Goal: Book appointment/travel/reservation

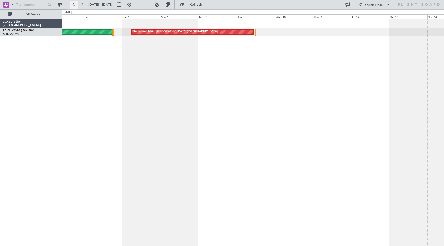
click at [73, 4] on button at bounding box center [74, 5] width 8 height 8
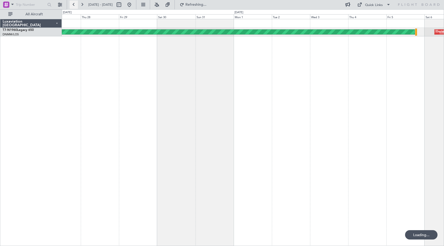
click at [73, 4] on button at bounding box center [74, 5] width 8 height 8
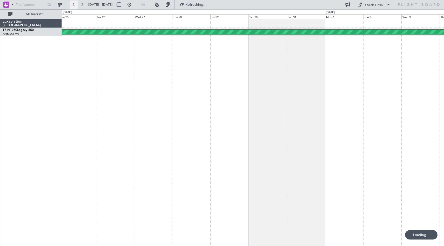
click at [73, 4] on button at bounding box center [74, 5] width 8 height 8
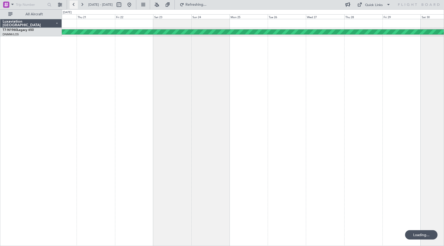
click at [73, 4] on button at bounding box center [74, 5] width 8 height 8
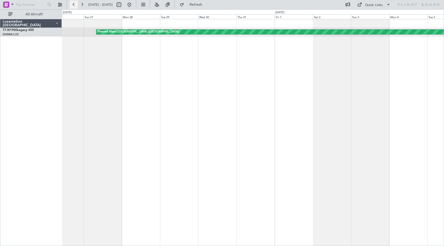
click at [73, 4] on button at bounding box center [74, 5] width 8 height 8
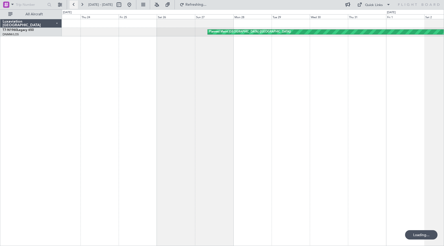
click at [73, 4] on button at bounding box center [74, 5] width 8 height 8
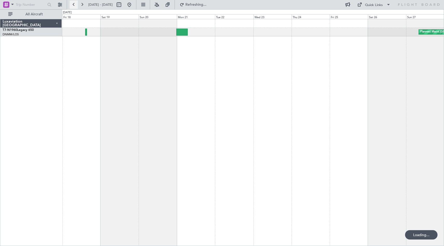
click at [73, 4] on button at bounding box center [74, 5] width 8 height 8
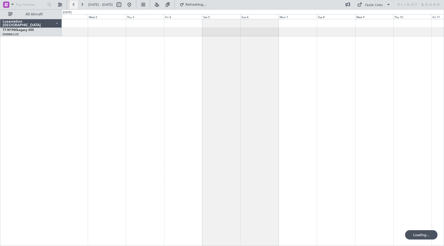
click at [73, 4] on button at bounding box center [74, 5] width 8 height 8
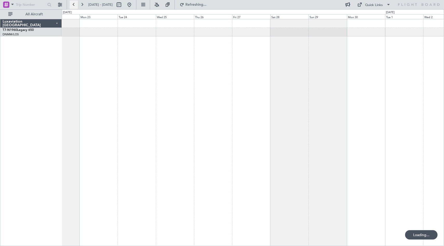
click at [73, 4] on button at bounding box center [74, 5] width 8 height 8
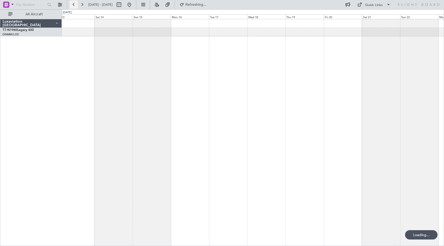
click at [73, 4] on button at bounding box center [74, 5] width 8 height 8
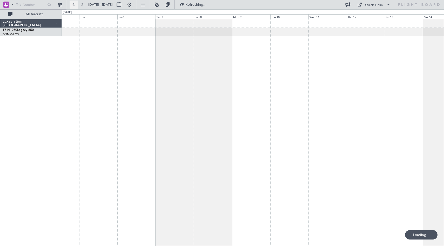
click at [73, 4] on button at bounding box center [74, 5] width 8 height 8
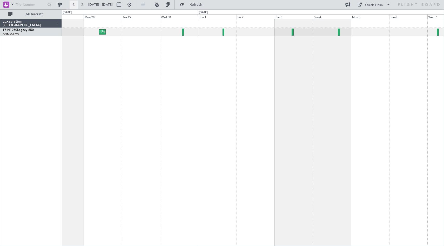
click at [73, 4] on button at bounding box center [74, 5] width 8 height 8
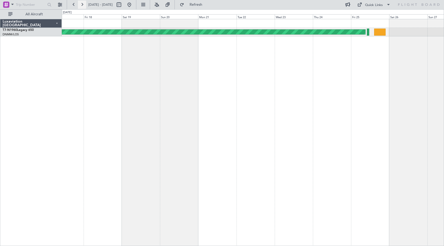
click at [82, 3] on button at bounding box center [82, 5] width 8 height 8
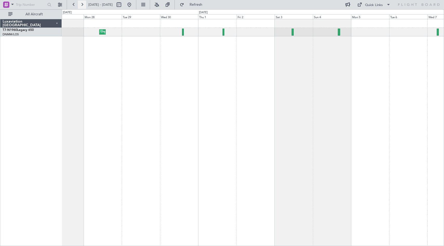
click at [82, 3] on button at bounding box center [82, 5] width 8 height 8
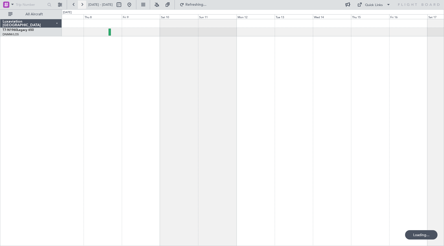
click at [82, 3] on button at bounding box center [82, 5] width 8 height 8
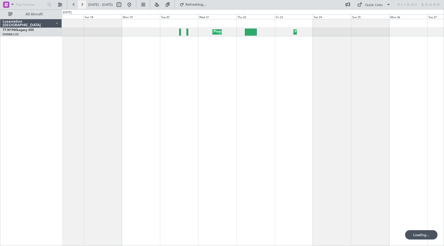
click at [82, 3] on button at bounding box center [82, 5] width 8 height 8
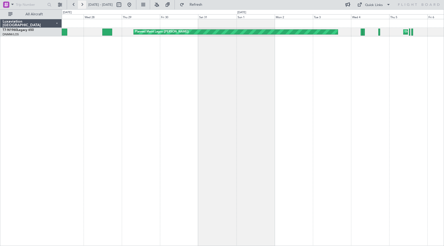
click at [82, 3] on button at bounding box center [82, 5] width 8 height 8
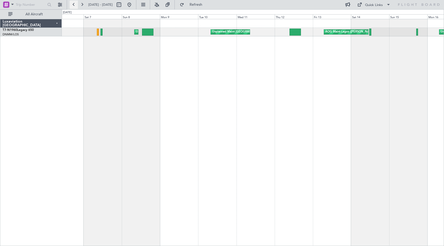
click at [76, 5] on button at bounding box center [74, 5] width 8 height 8
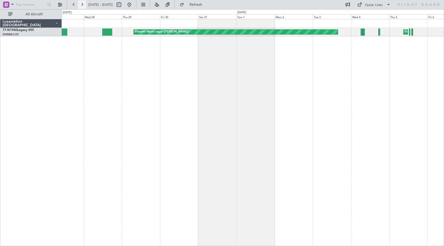
click at [85, 4] on button at bounding box center [82, 5] width 8 height 8
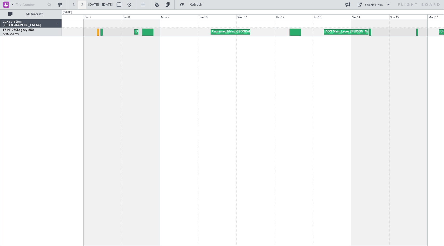
click at [82, 4] on button at bounding box center [82, 5] width 8 height 8
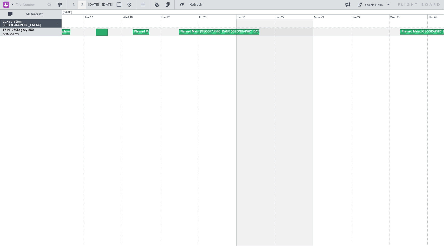
click at [82, 4] on button at bounding box center [82, 5] width 8 height 8
